Goal: Information Seeking & Learning: Learn about a topic

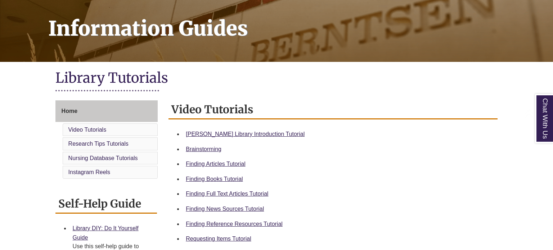
scroll to position [118, 0]
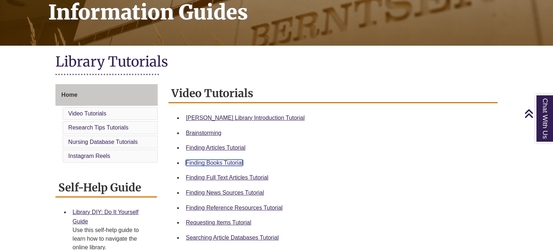
click at [196, 162] on link "Finding Books Tutorial" at bounding box center [214, 163] width 57 height 6
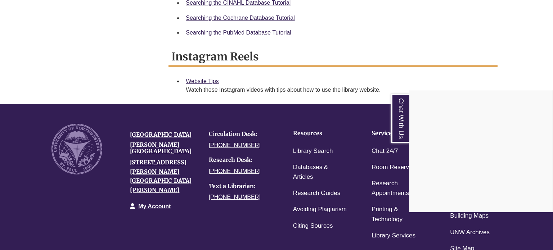
scroll to position [527, 0]
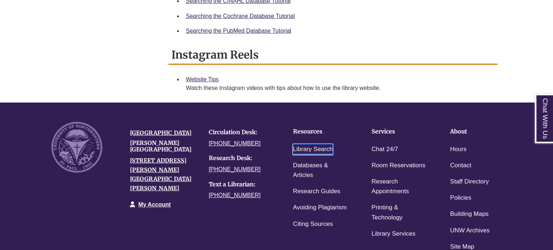
click at [301, 150] on link "Library Search" at bounding box center [313, 149] width 40 height 10
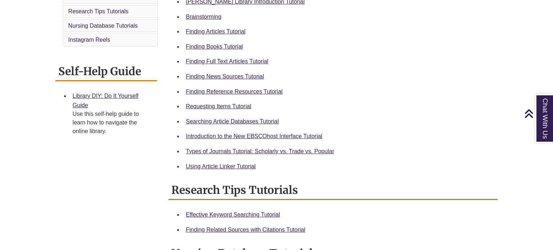
scroll to position [235, 0]
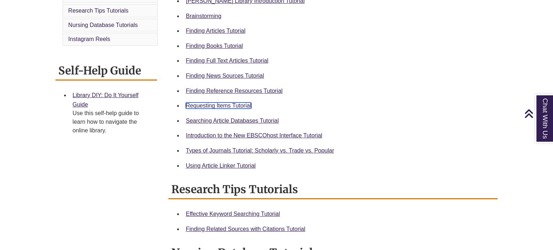
click at [224, 106] on link "Requesting Items Tutorial" at bounding box center [218, 106] width 65 height 6
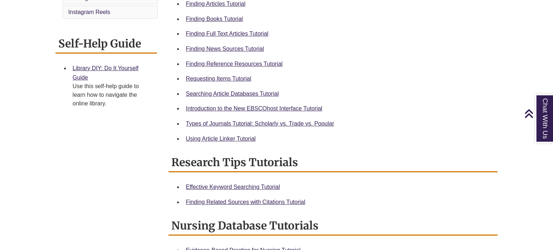
scroll to position [264, 0]
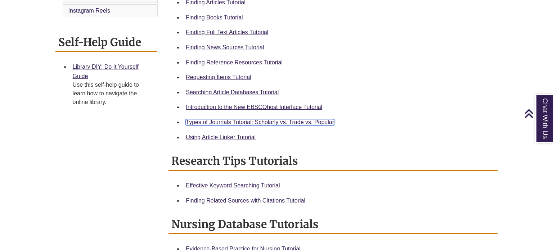
click at [206, 122] on link "Types of Journals Tutorial: Scholarly vs. Trade vs. Popular" at bounding box center [260, 122] width 148 height 6
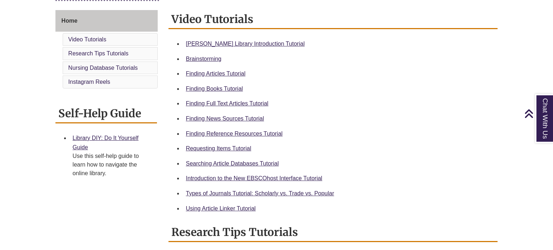
scroll to position [193, 0]
click at [214, 75] on link "Finding Articles Tutorial" at bounding box center [215, 73] width 59 height 6
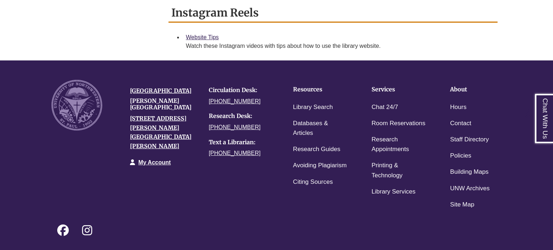
scroll to position [611, 0]
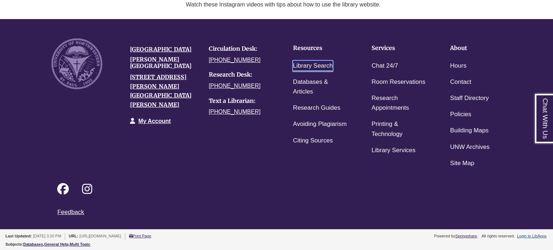
click at [313, 67] on link "Library Search" at bounding box center [313, 66] width 40 height 10
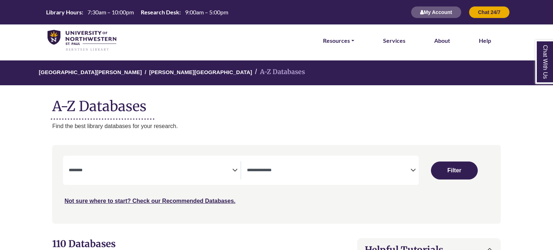
select select "Database Subject Filter"
select select "Database Types Filter"
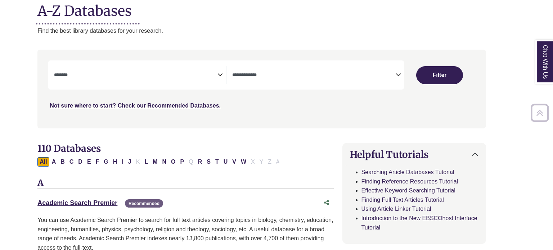
scroll to position [96, 15]
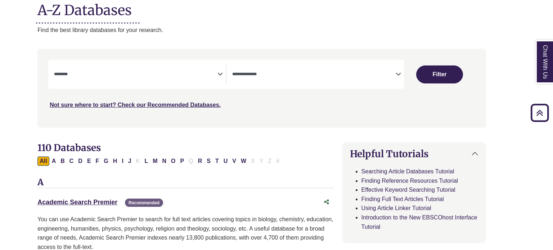
click at [218, 71] on icon "Search filters" at bounding box center [220, 73] width 5 height 11
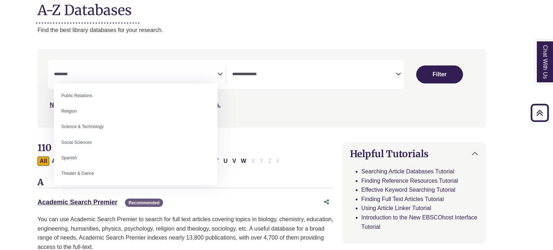
scroll to position [591, 0]
select select "******"
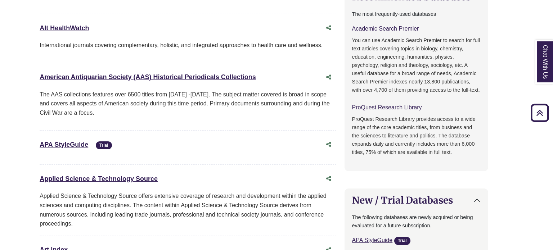
scroll to position [0, 13]
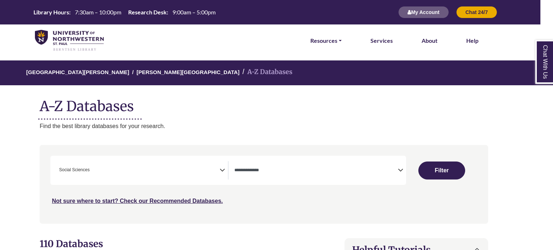
click at [104, 174] on span "× Social Sciences" at bounding box center [138, 170] width 164 height 18
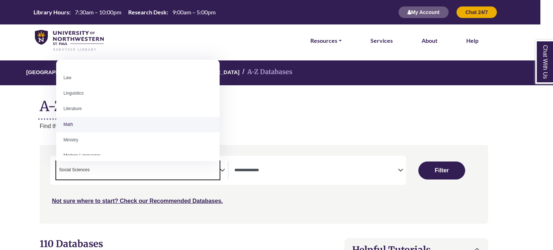
scroll to position [406, 0]
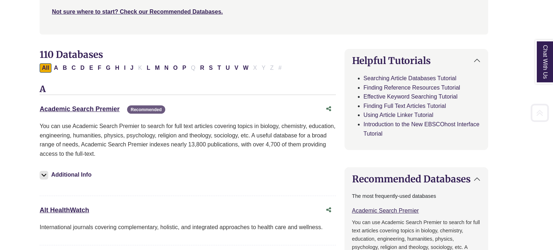
scroll to position [190, 13]
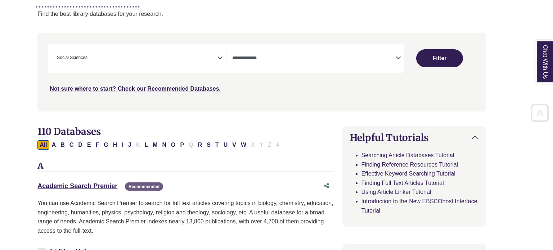
scroll to position [114, 15]
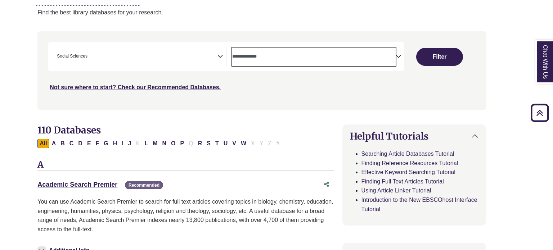
click at [348, 48] on span "Search filters" at bounding box center [314, 57] width 164 height 18
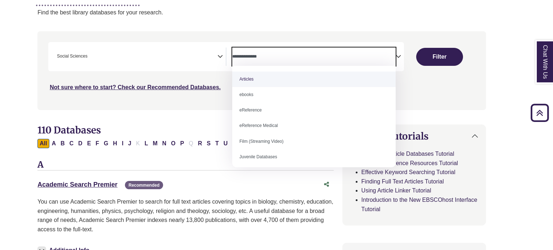
scroll to position [0, 15]
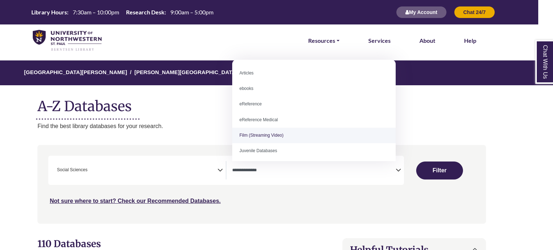
click at [220, 170] on icon "Search filters" at bounding box center [220, 169] width 5 height 11
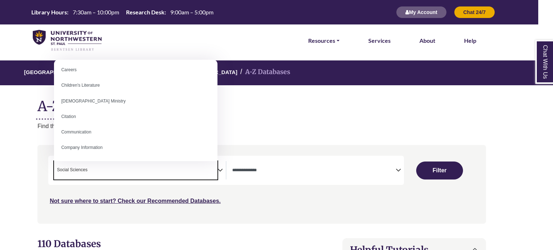
scroll to position [98, 0]
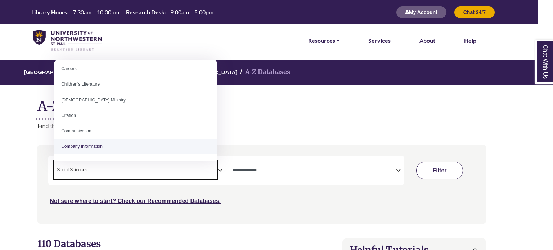
click at [446, 170] on button "Filter" at bounding box center [439, 171] width 47 height 18
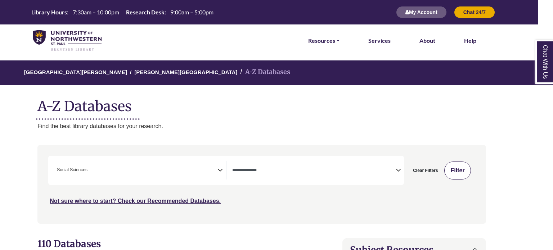
select select "Database Types Filter"
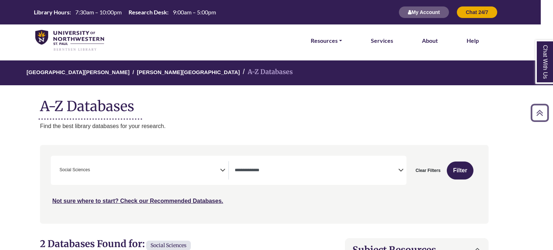
scroll to position [0, 10]
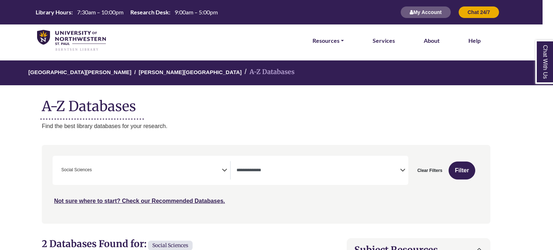
click at [317, 176] on span "Search filters" at bounding box center [319, 170] width 164 height 18
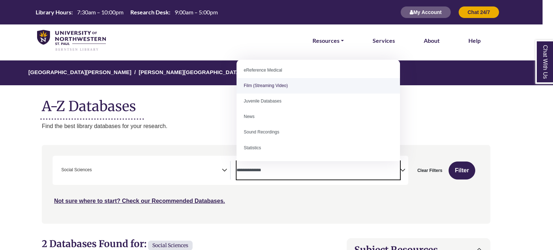
scroll to position [0, 0]
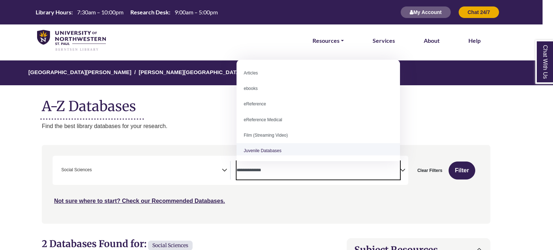
click at [226, 169] on icon "Search filters" at bounding box center [224, 169] width 5 height 11
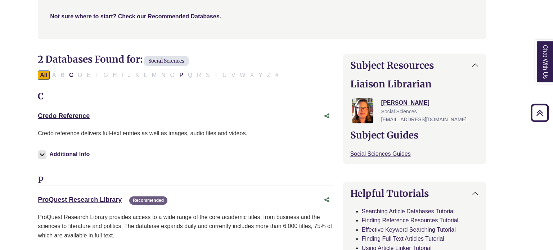
scroll to position [0, 14]
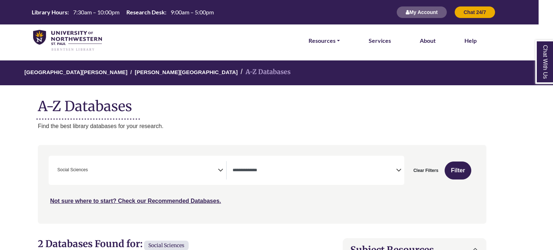
click at [209, 171] on span "× Social Sciences" at bounding box center [136, 170] width 164 height 18
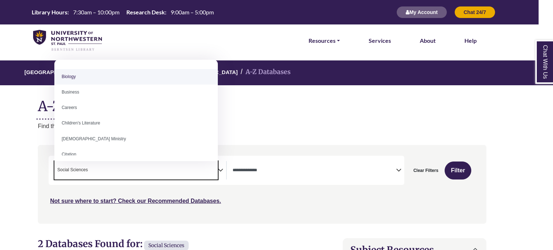
scroll to position [61, 0]
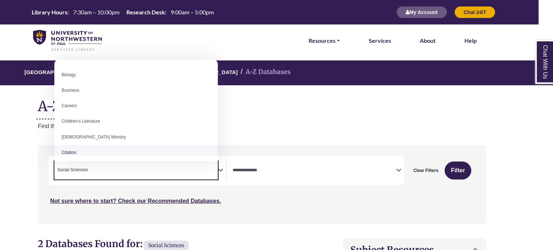
click at [256, 196] on div "Not sure where to start? Check our Recommended Databases." at bounding box center [209, 198] width 320 height 15
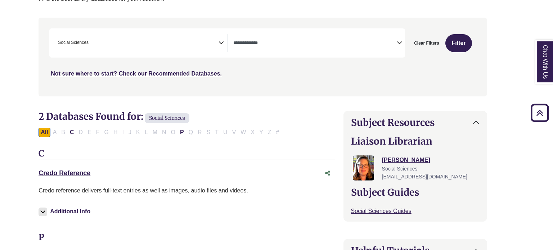
scroll to position [0, 15]
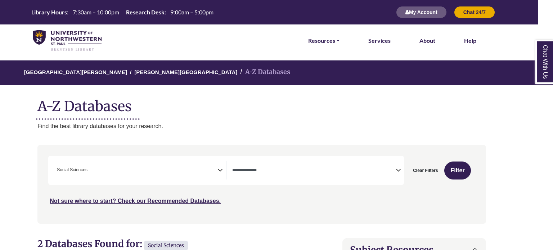
click at [219, 172] on icon "Search filters" at bounding box center [220, 169] width 5 height 11
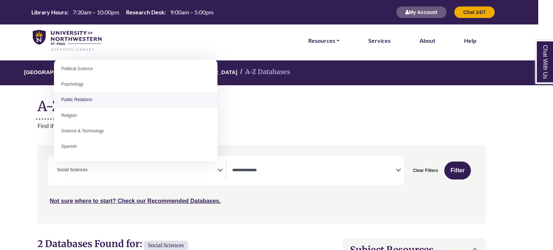
scroll to position [581, 0]
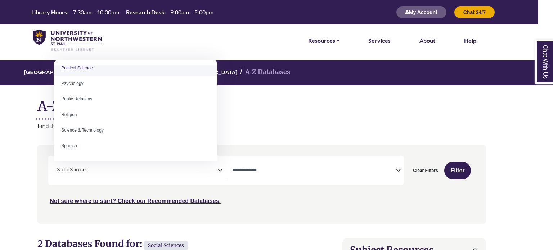
click at [352, 180] on div "**********" at bounding box center [226, 170] width 356 height 29
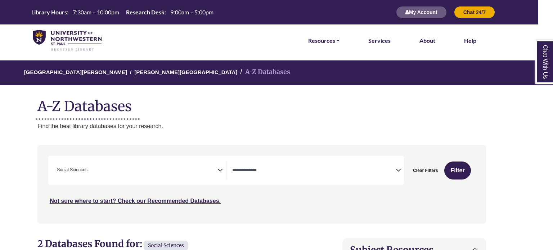
click at [385, 169] on textarea "Search" at bounding box center [314, 171] width 164 height 6
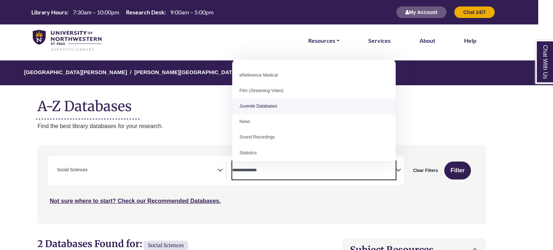
scroll to position [0, 0]
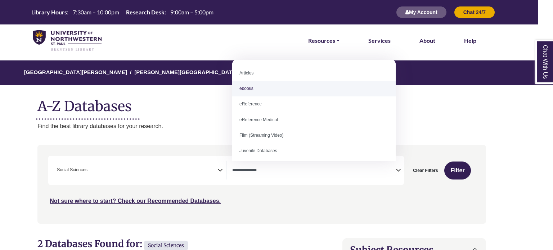
click at [39, 155] on div "**********" at bounding box center [261, 184] width 449 height 73
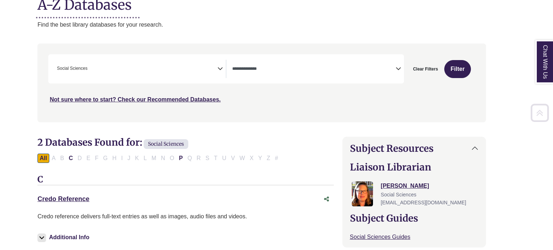
scroll to position [105, 14]
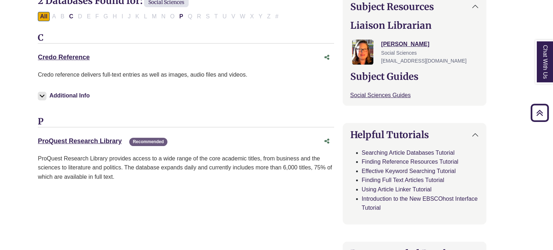
click at [110, 94] on div "Additional Info" at bounding box center [186, 97] width 296 height 24
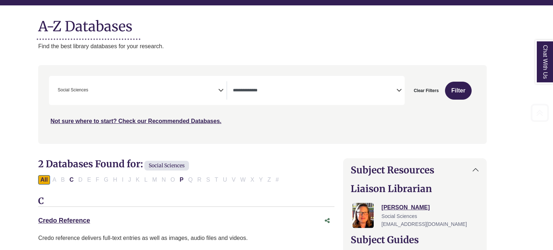
scroll to position [83, 14]
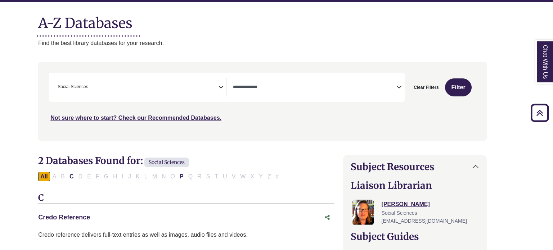
click at [170, 161] on span "Social Sciences" at bounding box center [166, 163] width 45 height 10
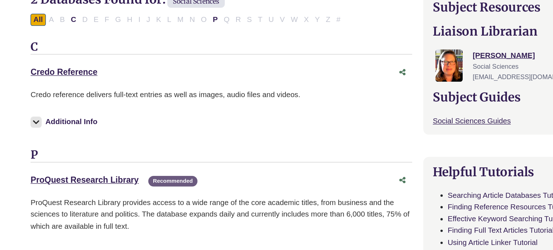
scroll to position [189, 15]
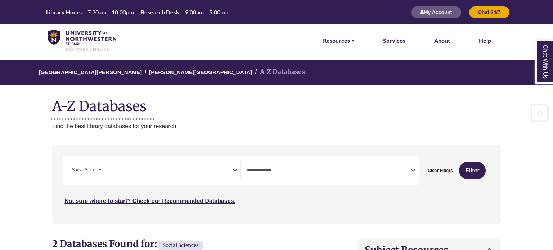
select select "Database Types Filter"
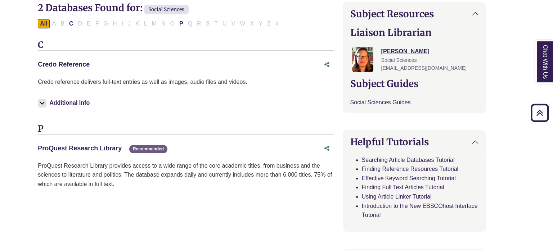
scroll to position [237, 14]
click at [66, 145] on link "ProQuest Research Library This link opens in a new window" at bounding box center [80, 147] width 84 height 7
click at [69, 64] on link "Credo Reference This link opens in a new window" at bounding box center [64, 64] width 52 height 7
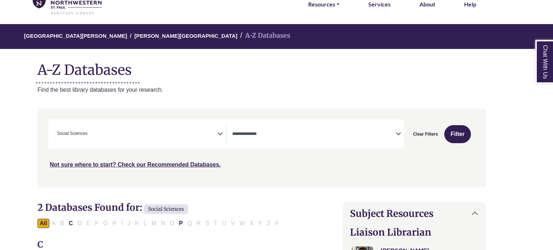
scroll to position [43, 15]
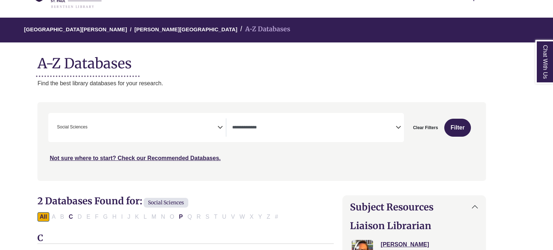
click at [209, 127] on span "× Social Sciences" at bounding box center [136, 128] width 164 height 18
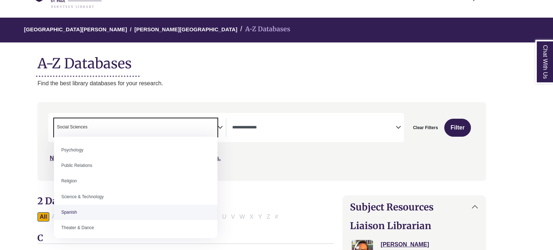
scroll to position [580, 0]
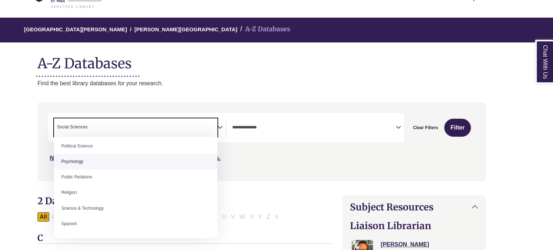
select select "*****"
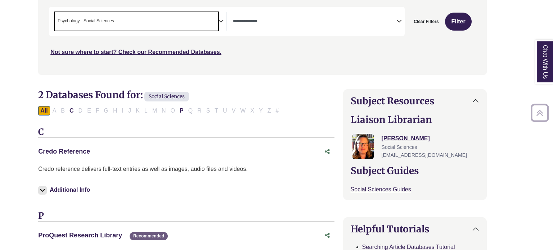
scroll to position [149, 14]
click at [207, 17] on span "× Psychology × Social Sciences" at bounding box center [137, 21] width 164 height 18
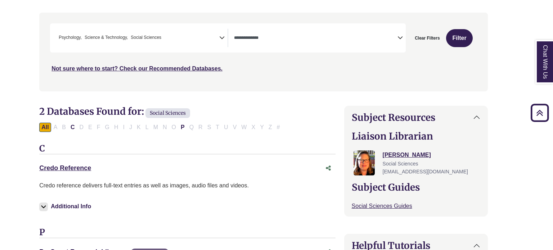
scroll to position [0, 13]
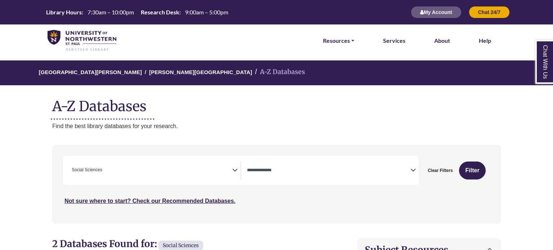
select select "Database Types Filter"
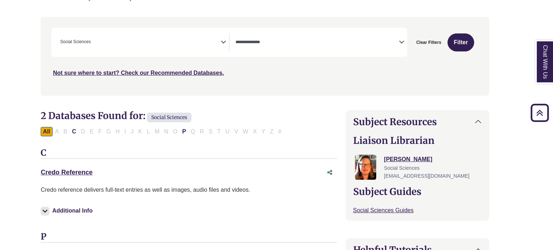
scroll to position [117, 12]
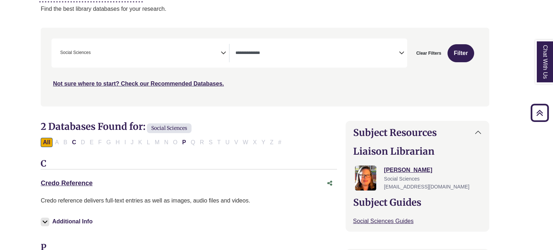
click at [221, 53] on icon "Search filters" at bounding box center [223, 51] width 5 height 11
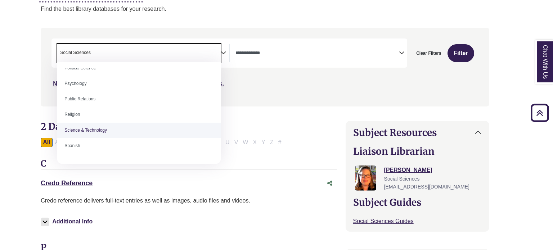
scroll to position [286, 0]
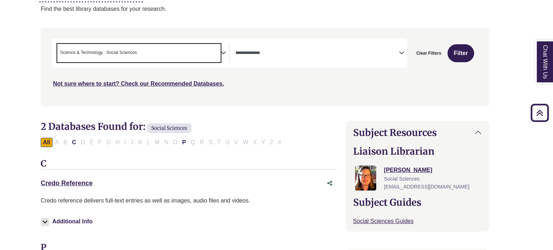
click at [222, 50] on icon "Search filters" at bounding box center [223, 51] width 5 height 11
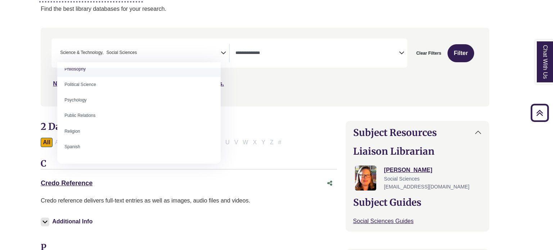
scroll to position [583, 0]
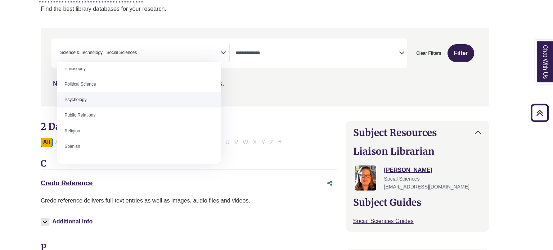
select select "*****"
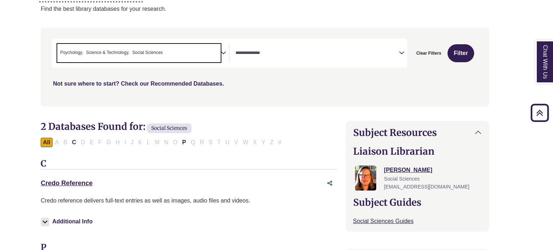
click at [142, 84] on link "Not sure where to start? Check our Recommended Databases." at bounding box center [138, 84] width 171 height 6
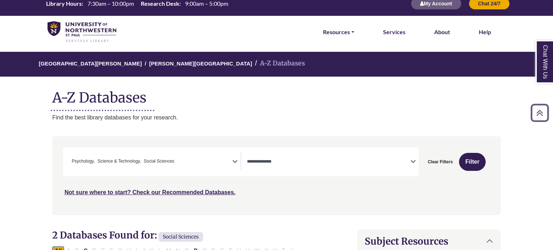
scroll to position [3, 0]
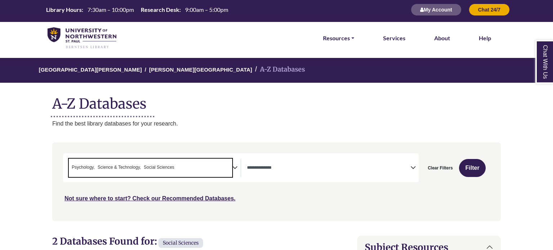
click at [214, 164] on span "× Psychology × Science & Technology × Social Sciences" at bounding box center [151, 168] width 164 height 18
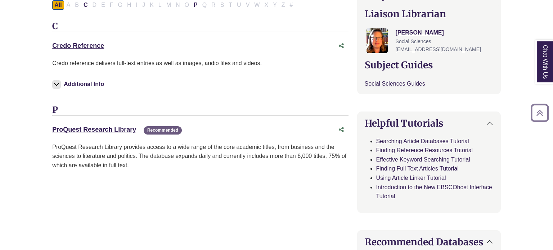
scroll to position [257, 0]
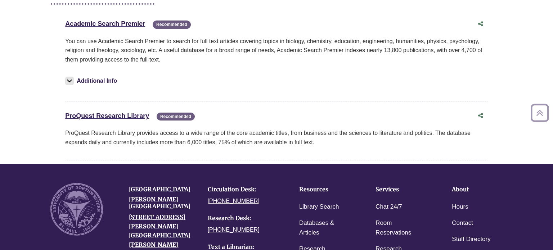
scroll to position [117, 0]
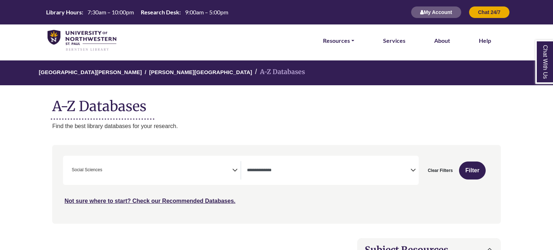
select select "Database Types Filter"
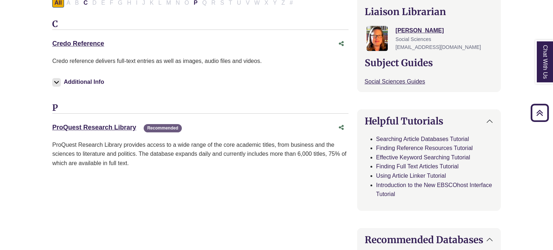
scroll to position [110, 0]
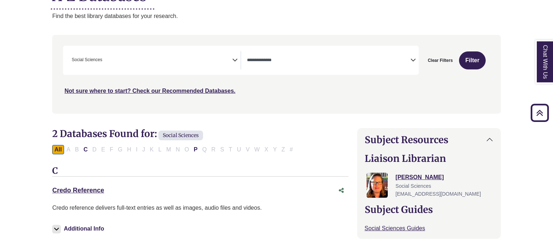
click at [175, 132] on span "Social Sciences" at bounding box center [181, 136] width 45 height 10
click at [439, 62] on button "Clear Filters" at bounding box center [440, 61] width 34 height 18
select select "Database Subject Filter"
select select "Database Types Filter"
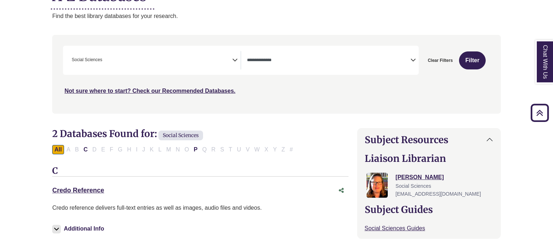
select select "Database Subject Filter"
select select "Database Types Filter"
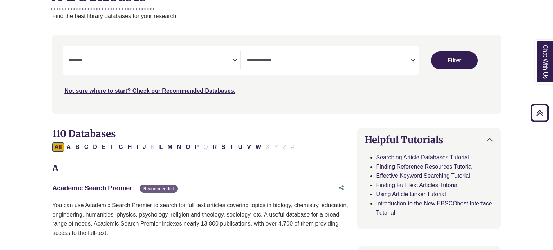
click at [232, 65] on span "Search filters" at bounding box center [151, 60] width 164 height 18
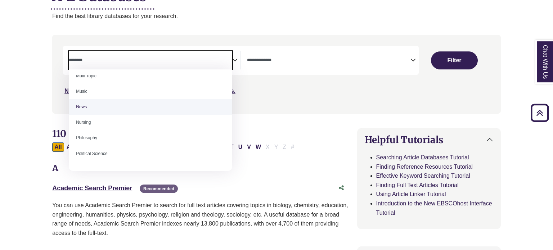
scroll to position [490, 0]
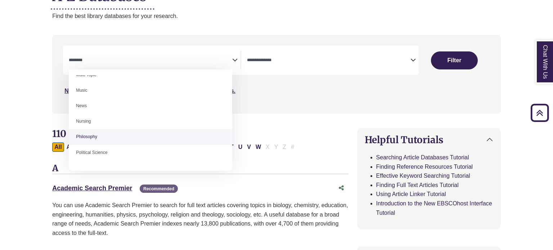
select select "******"
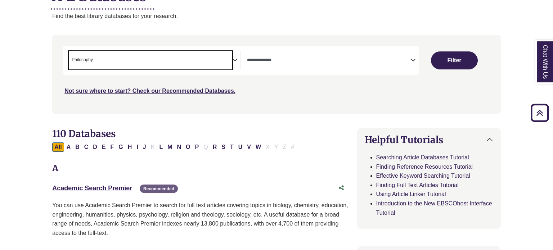
click at [232, 60] on span "× Philosophy" at bounding box center [151, 60] width 164 height 18
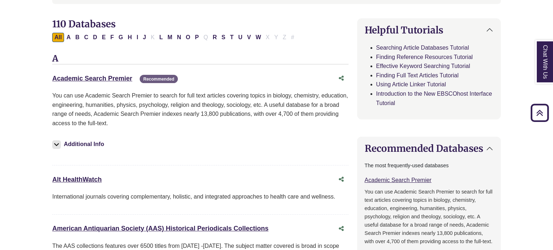
scroll to position [0, 0]
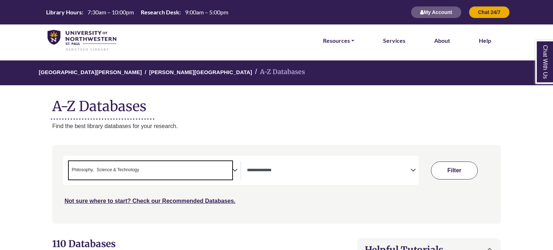
click at [446, 164] on button "Filter" at bounding box center [454, 171] width 47 height 18
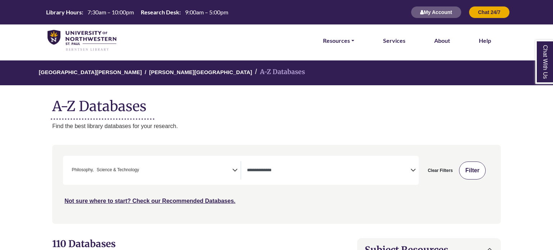
select select "Database Types Filter"
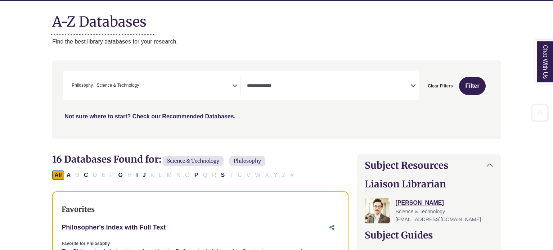
scroll to position [104, 0]
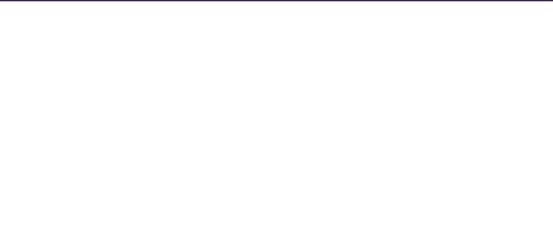
select select "Database Subject Filter"
select select "Database Types Filter"
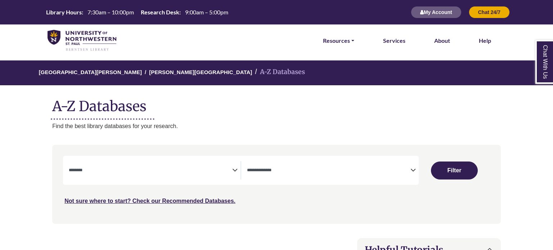
select select "Database Subject Filter"
select select "Database Types Filter"
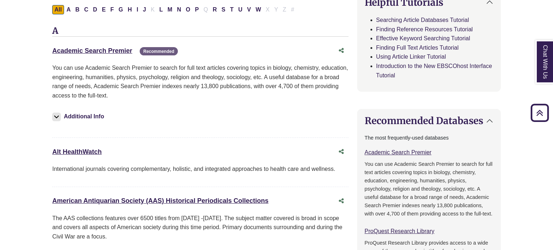
scroll to position [241, 0]
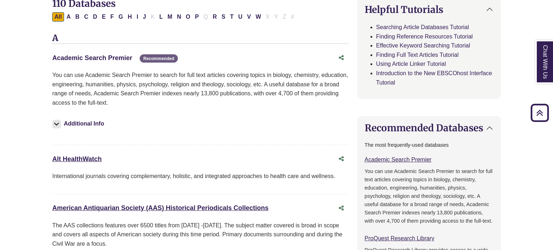
click at [126, 55] on link "Academic Search Premier This link opens in a new window" at bounding box center [92, 57] width 80 height 7
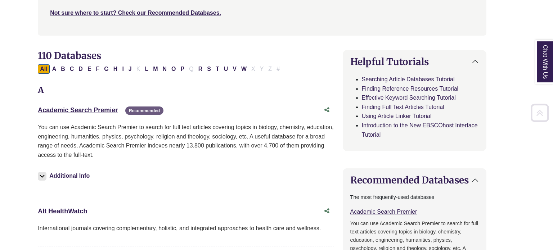
scroll to position [188, 14]
